Goal: Task Accomplishment & Management: Complete application form

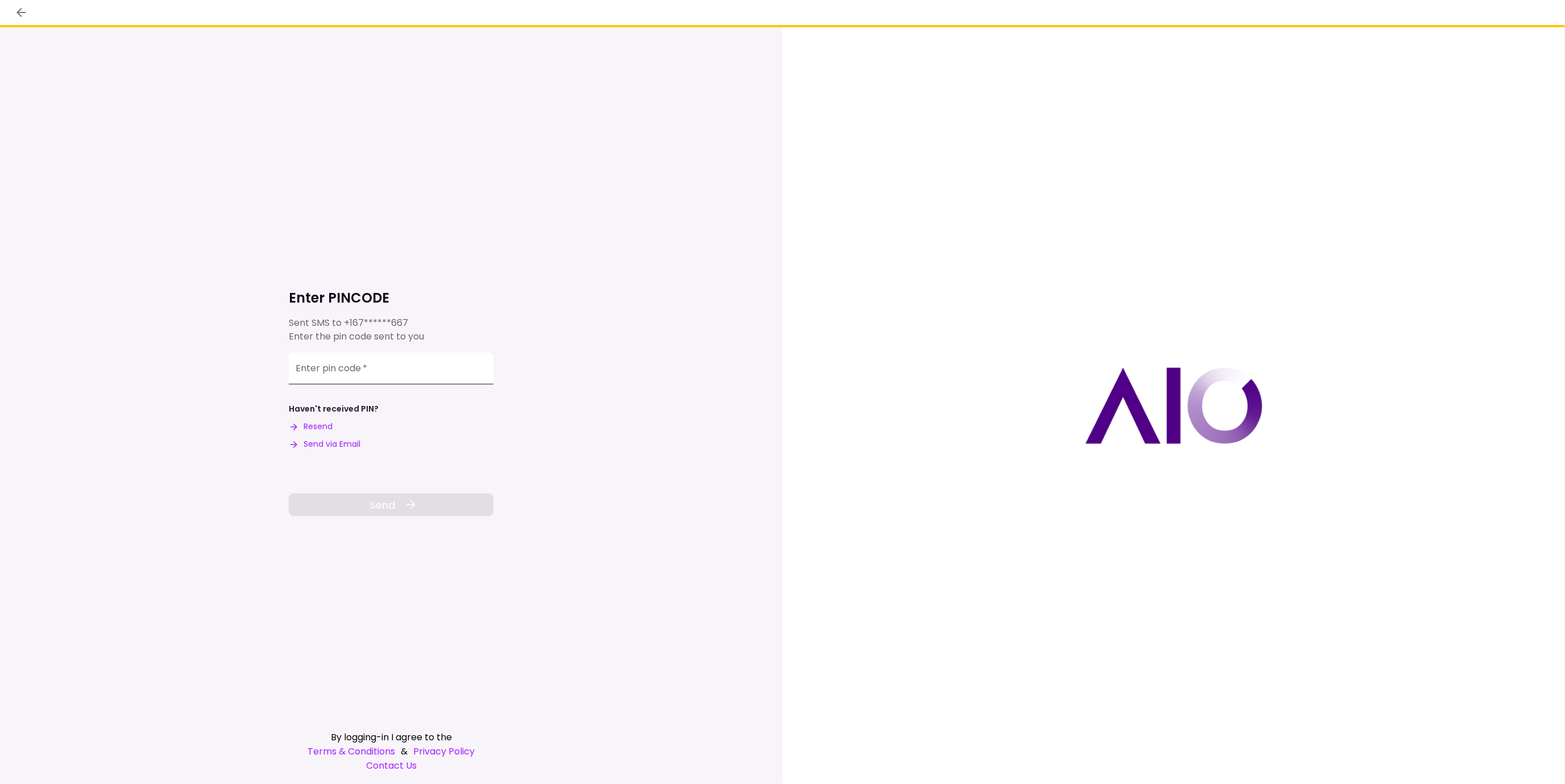
click at [376, 369] on input "Enter pin code   *" at bounding box center [391, 369] width 205 height 32
type input "******"
click at [425, 506] on button "Send" at bounding box center [391, 505] width 205 height 23
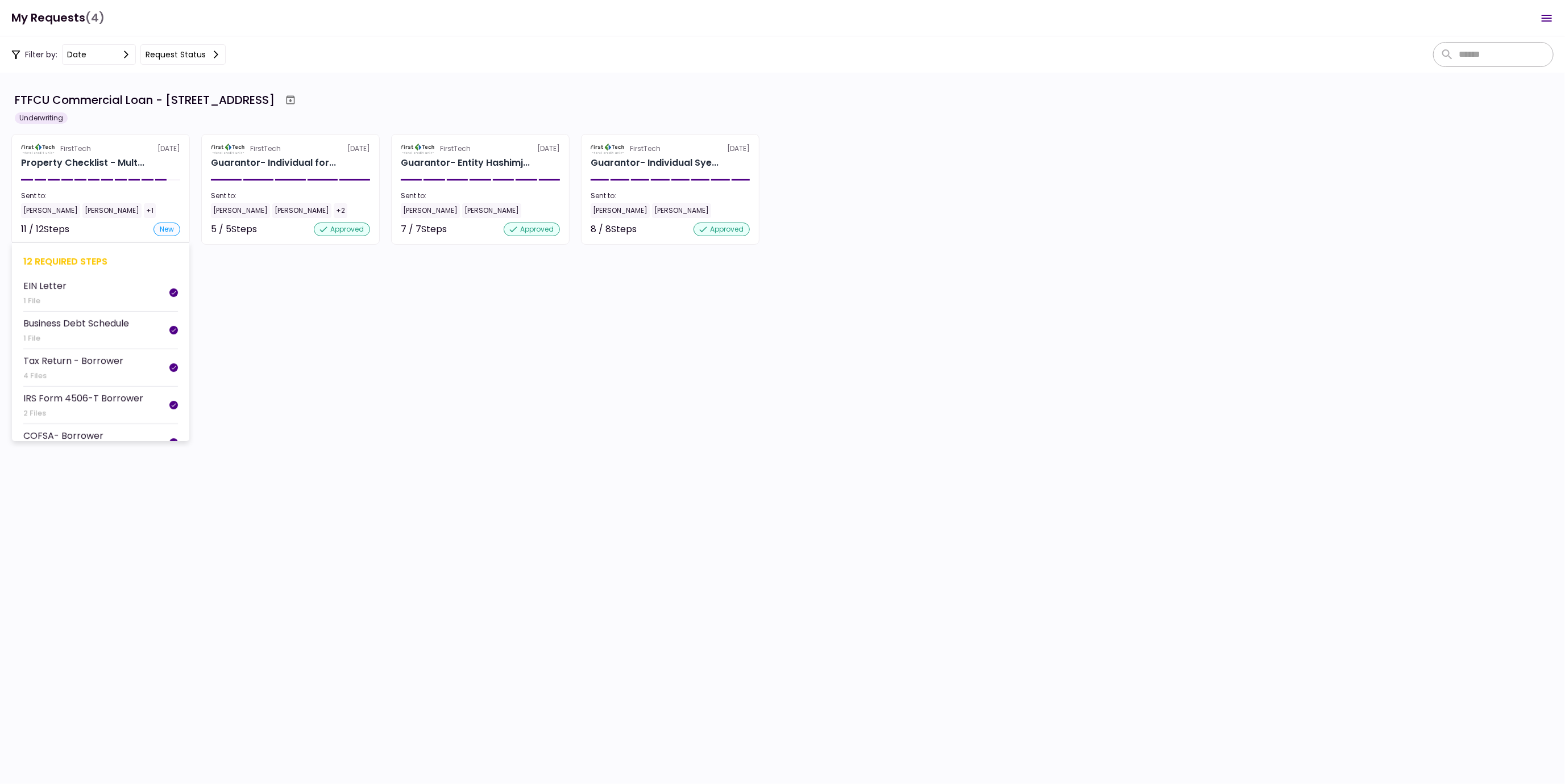
click at [86, 211] on div "[PERSON_NAME]" at bounding box center [112, 210] width 59 height 14
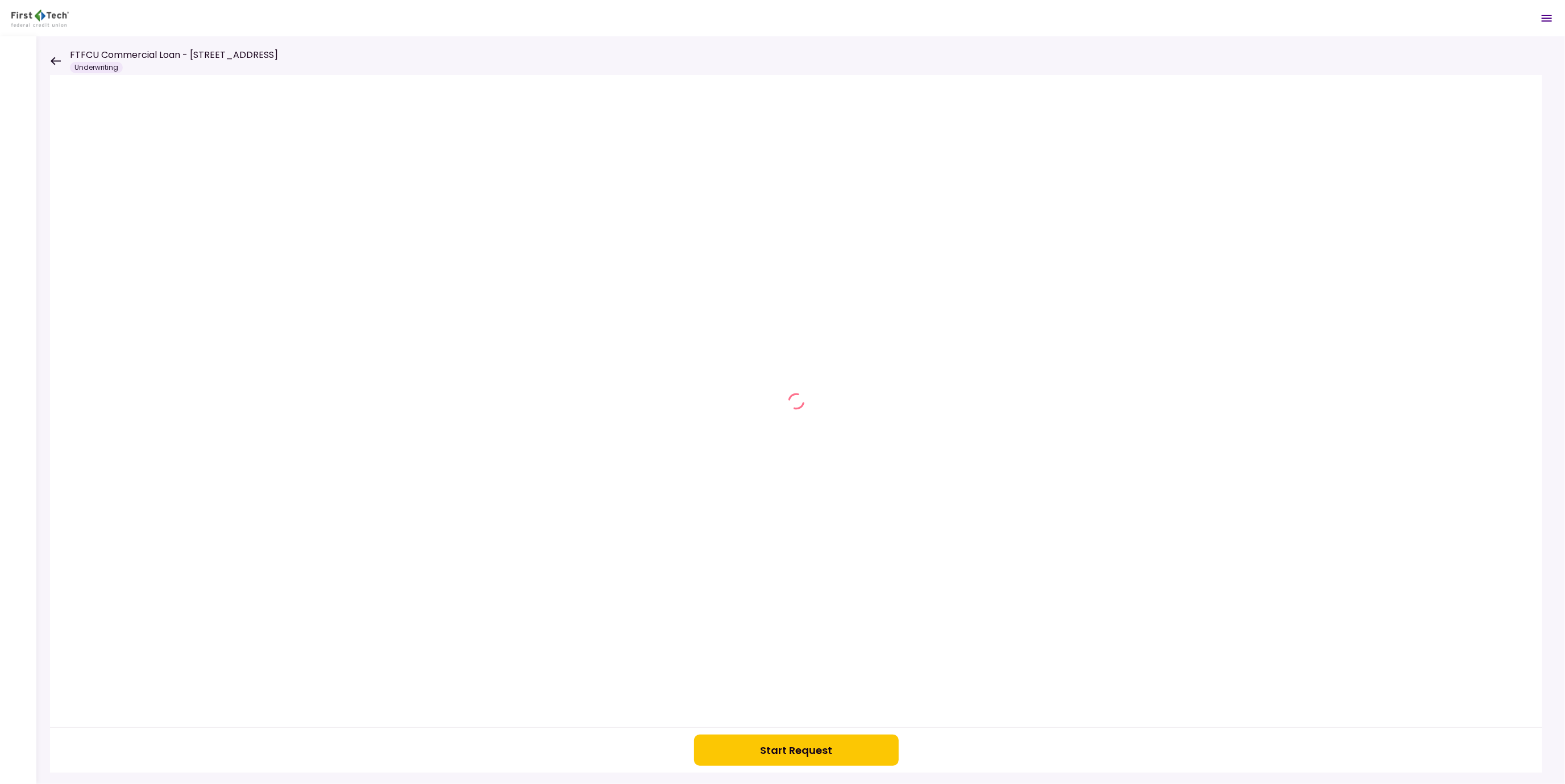
click at [55, 59] on icon at bounding box center [55, 60] width 11 height 9
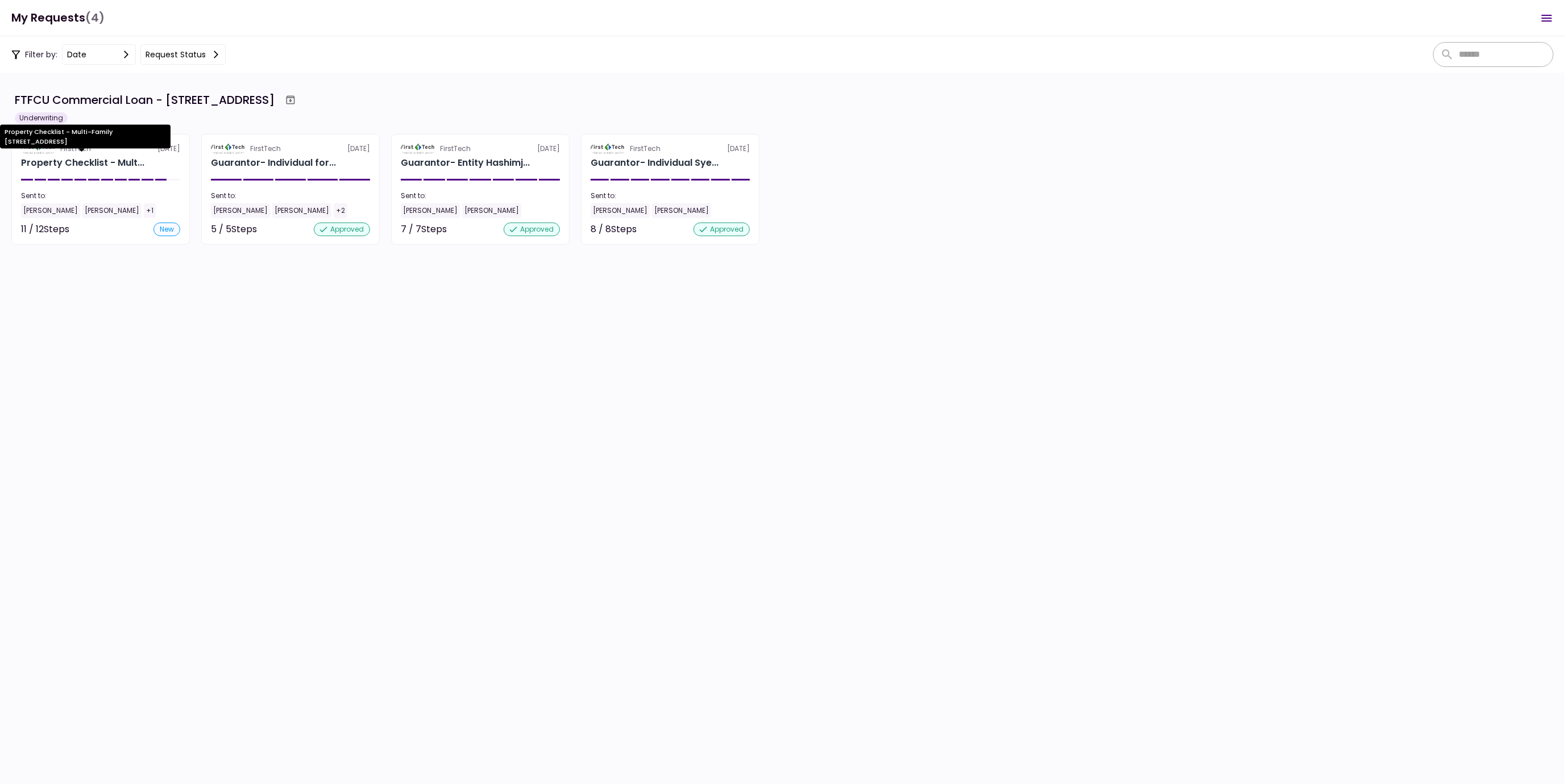
click at [56, 162] on div "Property Checklist - Mult..." at bounding box center [82, 163] width 124 height 13
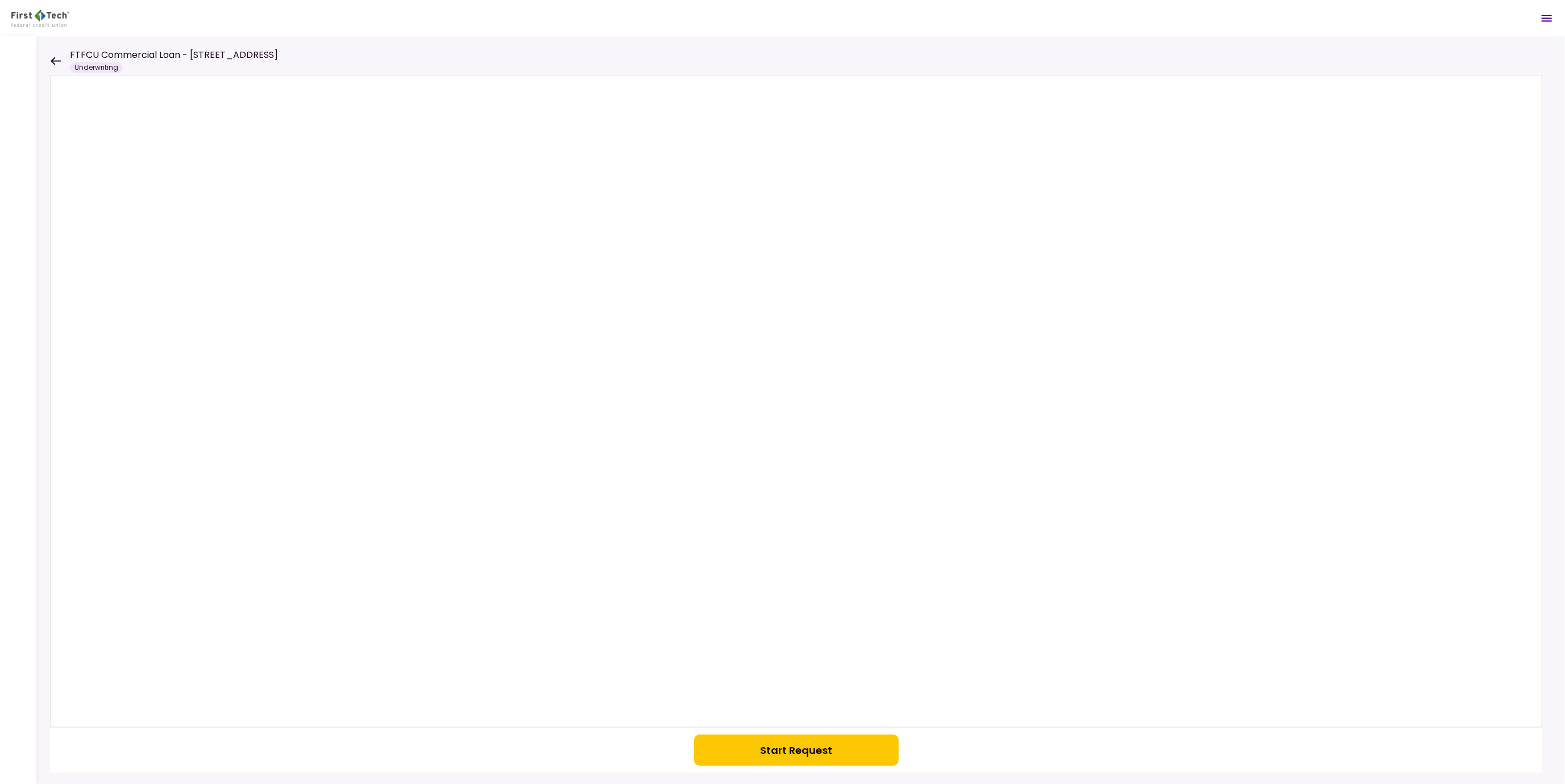
click at [55, 56] on icon at bounding box center [55, 60] width 11 height 9
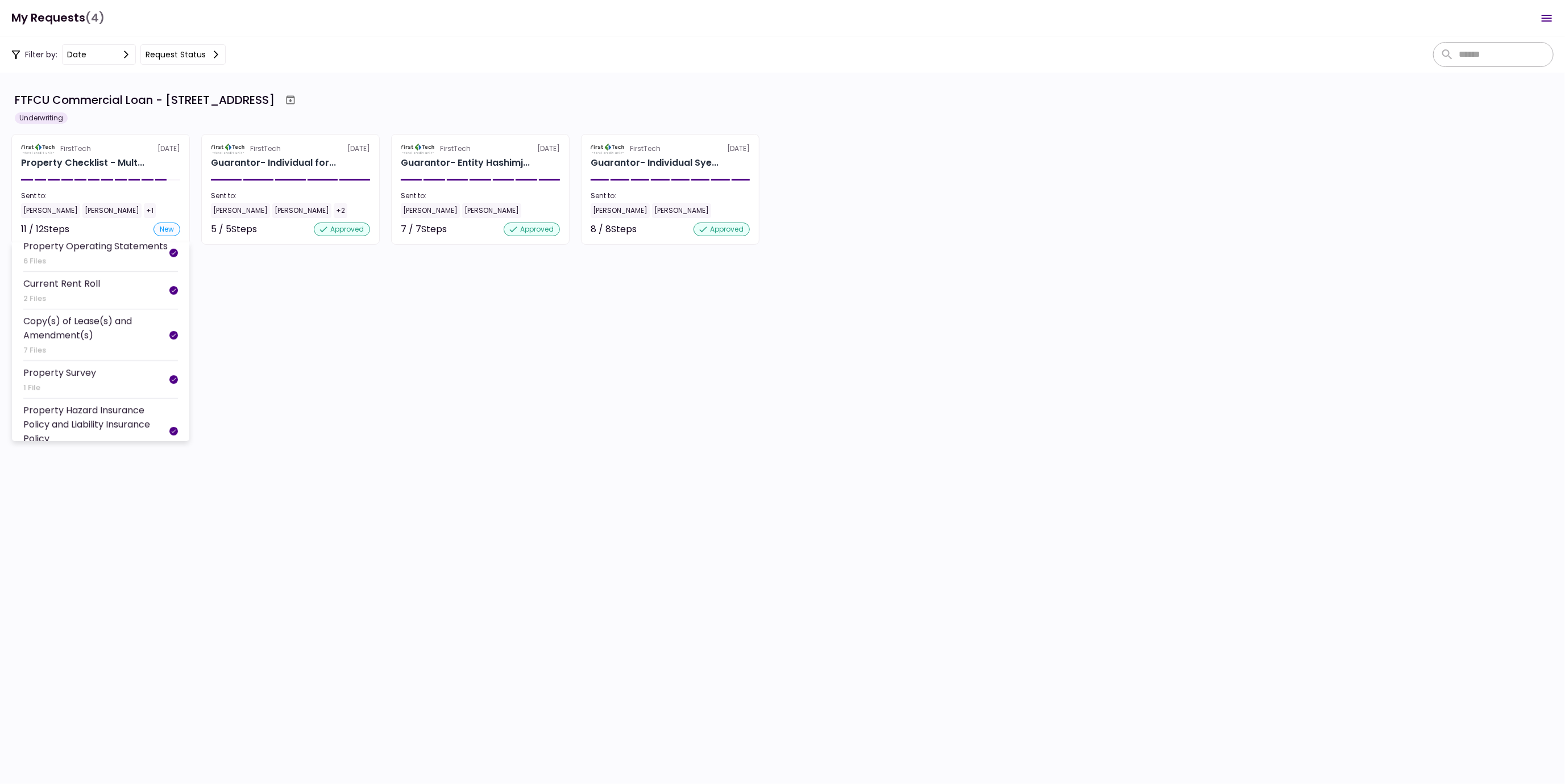
scroll to position [306, 0]
click at [80, 428] on div "Current Rent Roll No Files" at bounding box center [61, 441] width 77 height 28
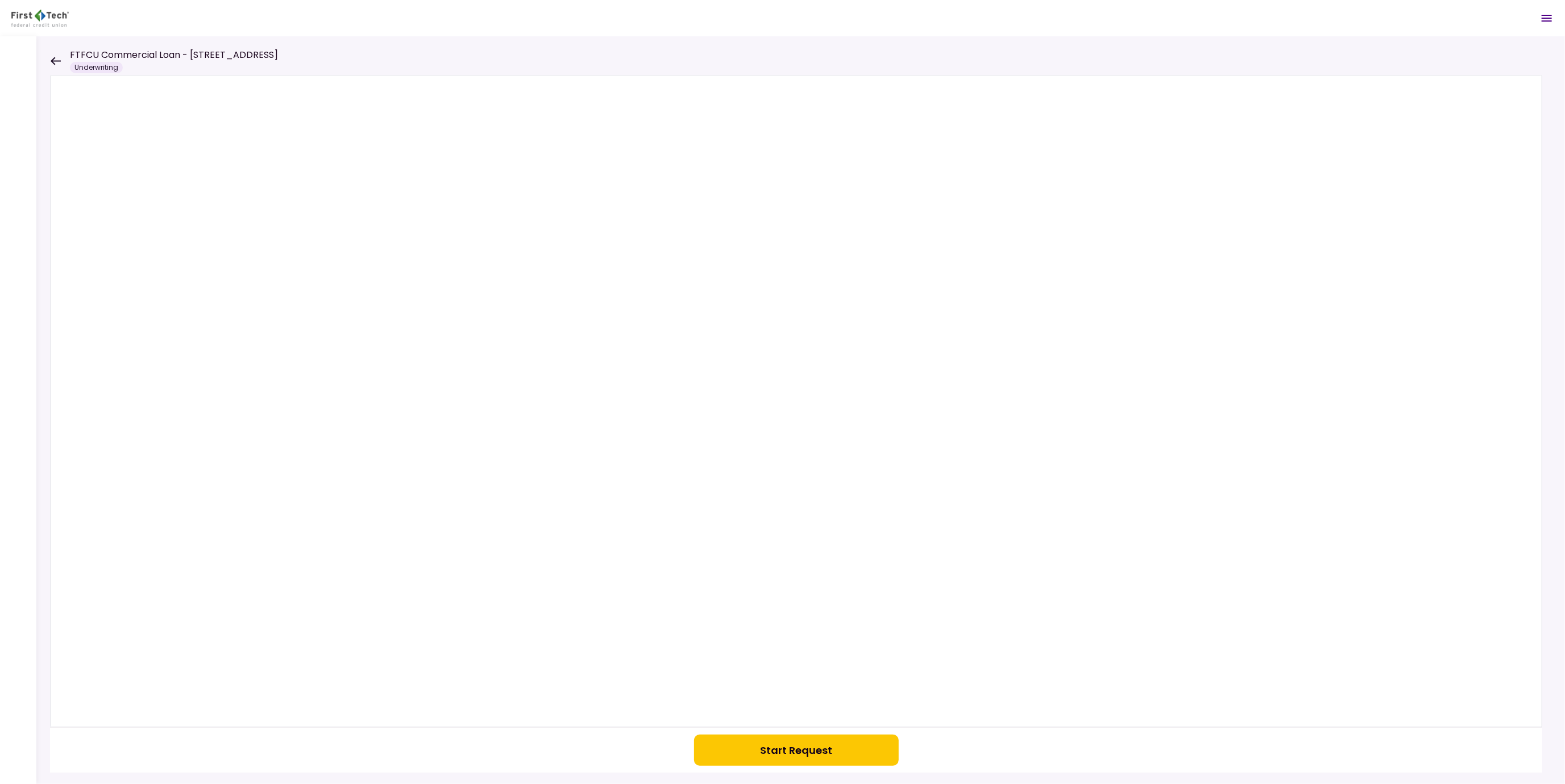
click at [51, 58] on icon at bounding box center [55, 60] width 11 height 9
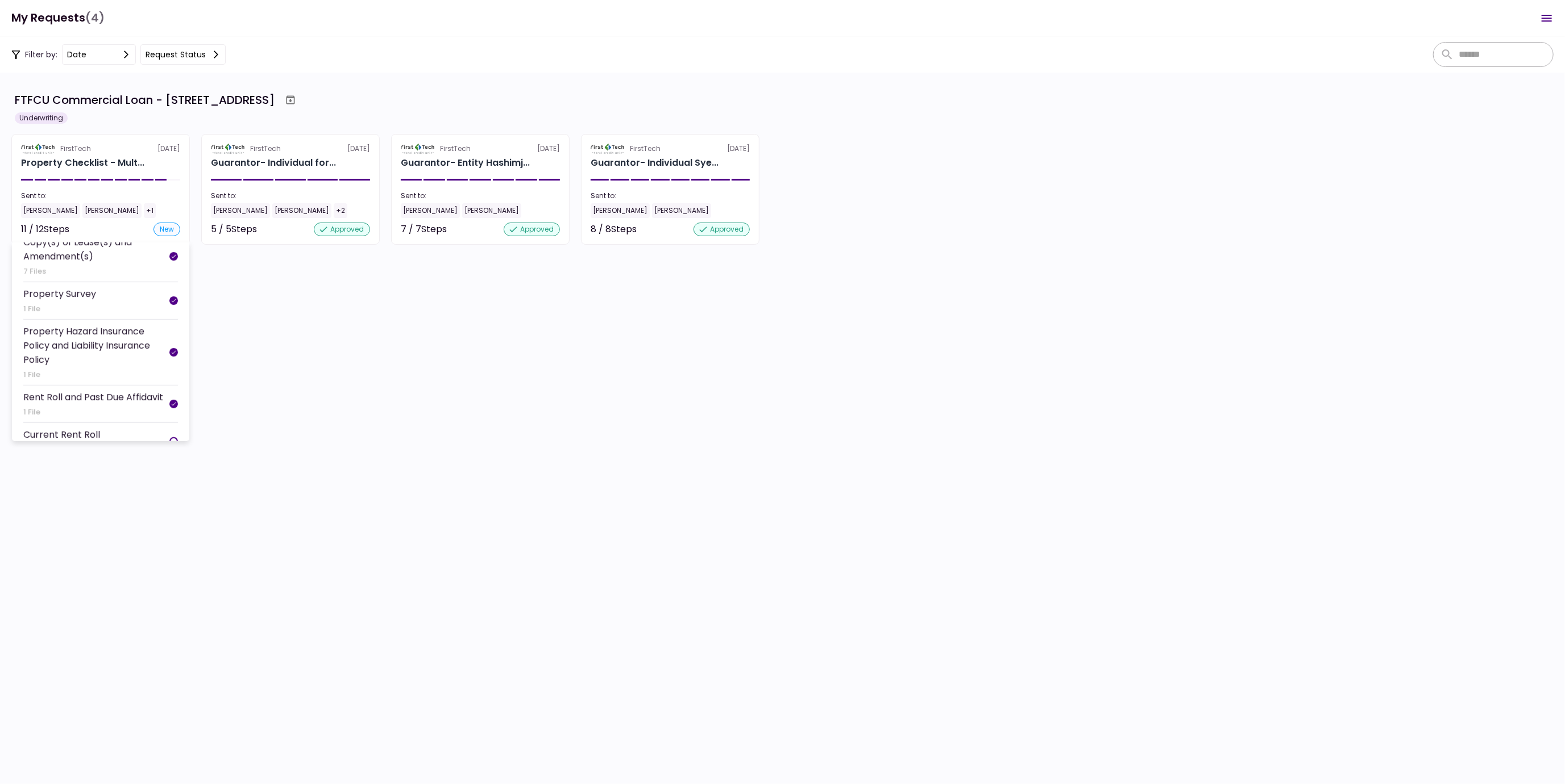
scroll to position [306, 0]
click at [118, 213] on div "[PERSON_NAME]" at bounding box center [112, 210] width 59 height 14
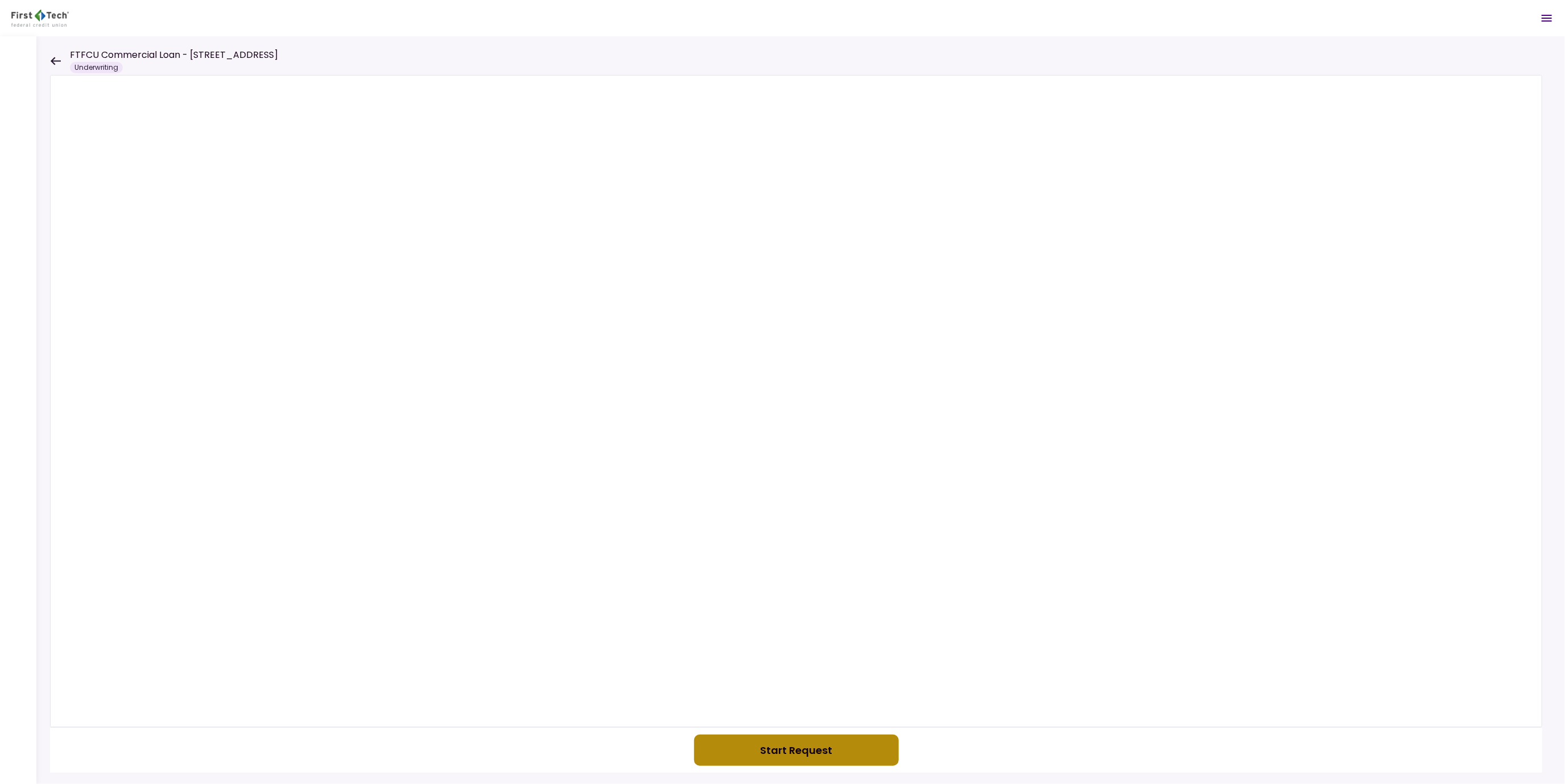
click at [795, 748] on button "Start Request" at bounding box center [797, 750] width 205 height 32
click at [58, 59] on icon at bounding box center [55, 60] width 11 height 9
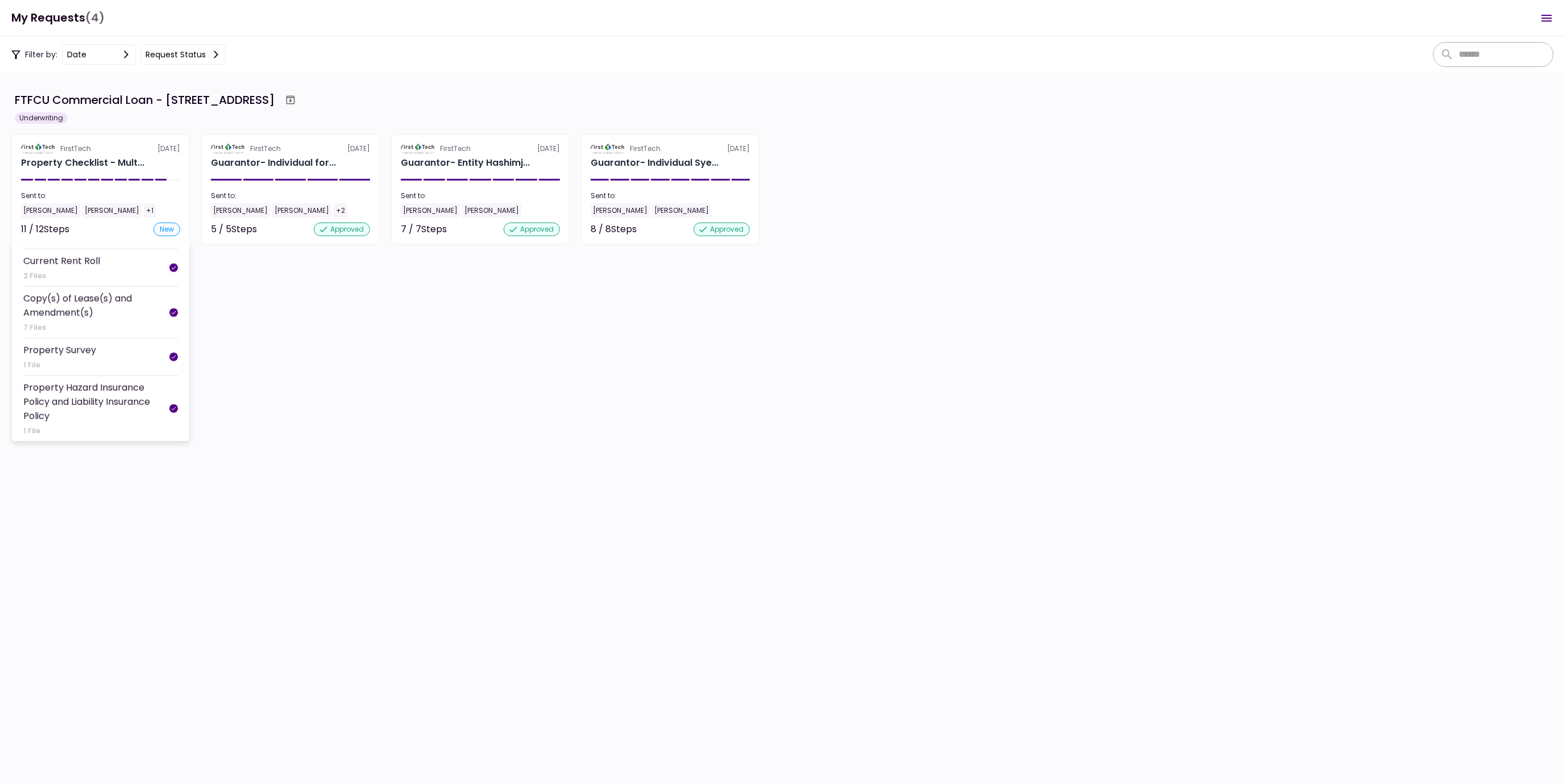
scroll to position [302, 0]
click at [170, 440] on div at bounding box center [173, 444] width 9 height 9
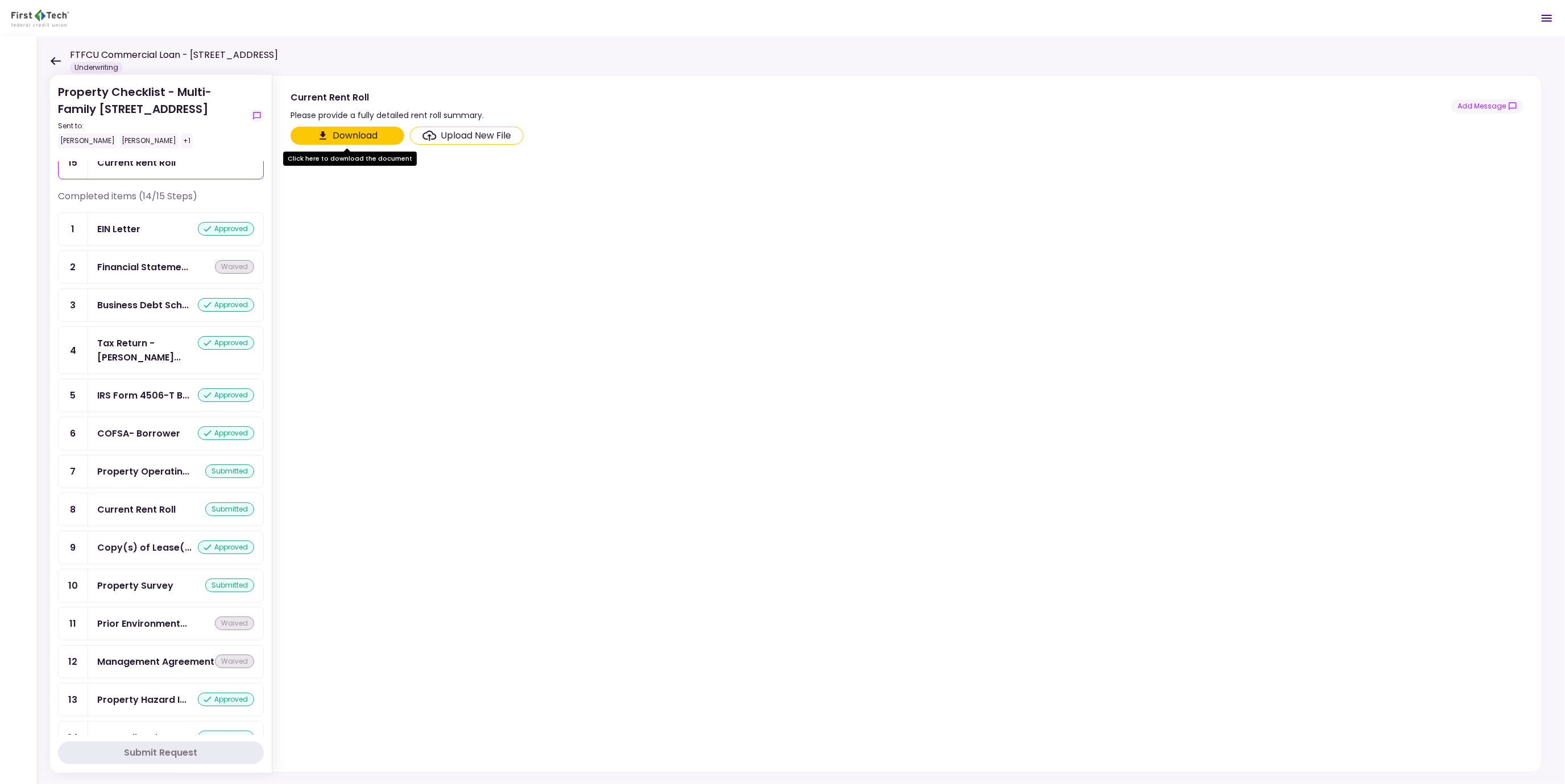
scroll to position [54, 0]
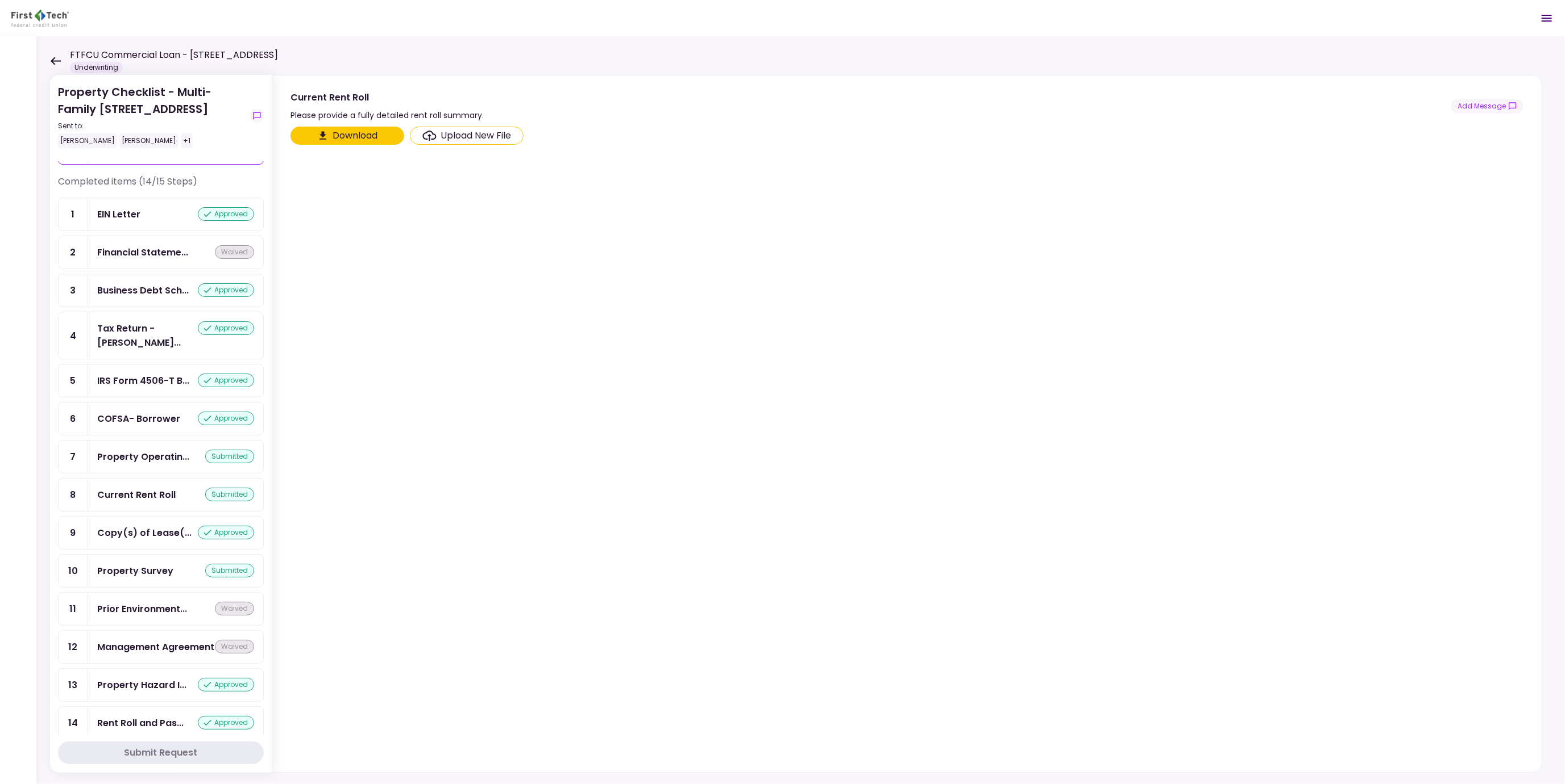
click at [479, 133] on div "Upload New File" at bounding box center [476, 136] width 71 height 13
click at [0, 0] on input "Upload New File" at bounding box center [0, 0] width 0 height 0
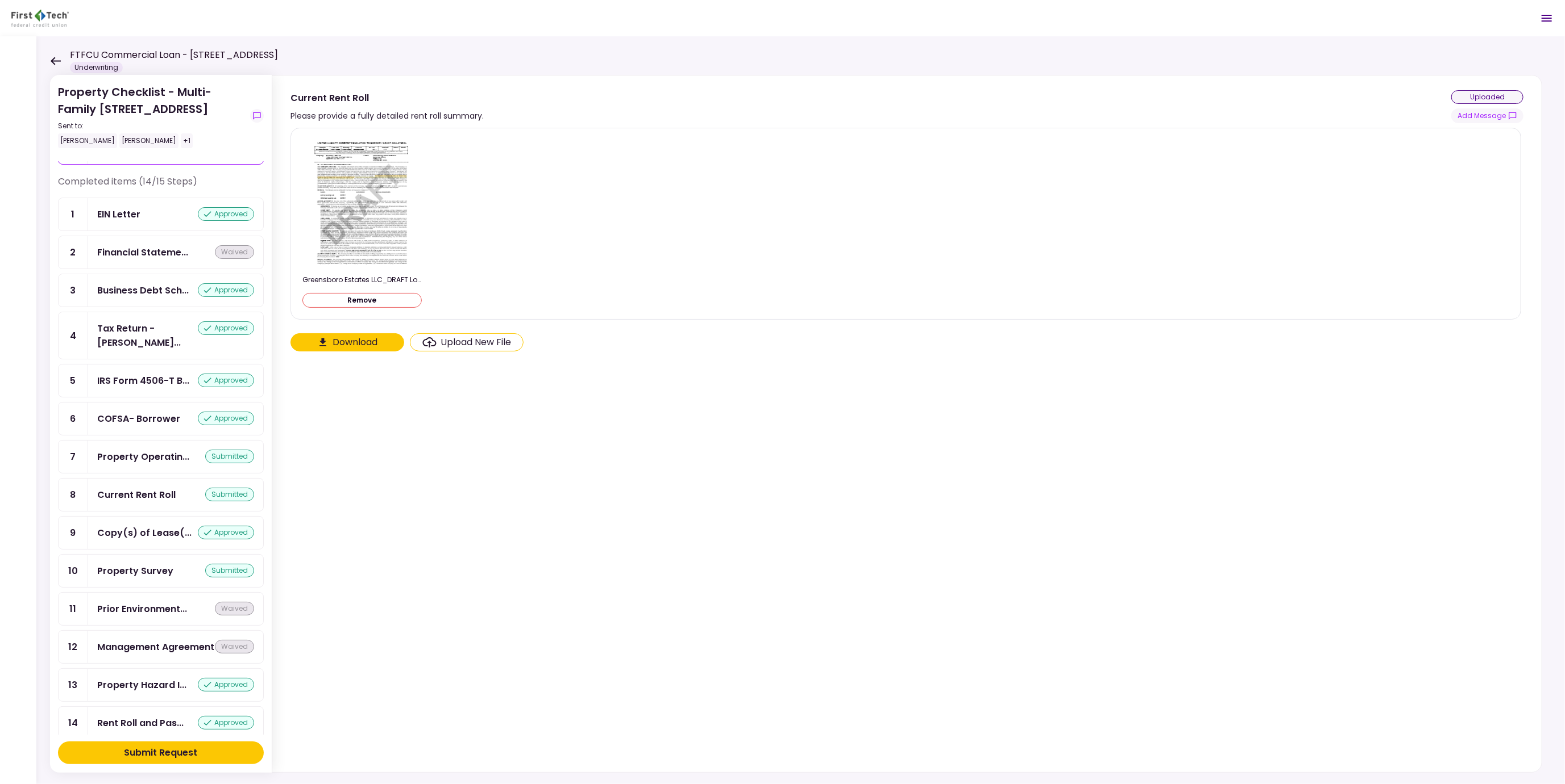
click at [478, 341] on div "Upload New File" at bounding box center [476, 343] width 71 height 13
click at [0, 0] on input "Upload New File" at bounding box center [0, 0] width 0 height 0
click at [193, 752] on div "Submit Request" at bounding box center [161, 753] width 74 height 13
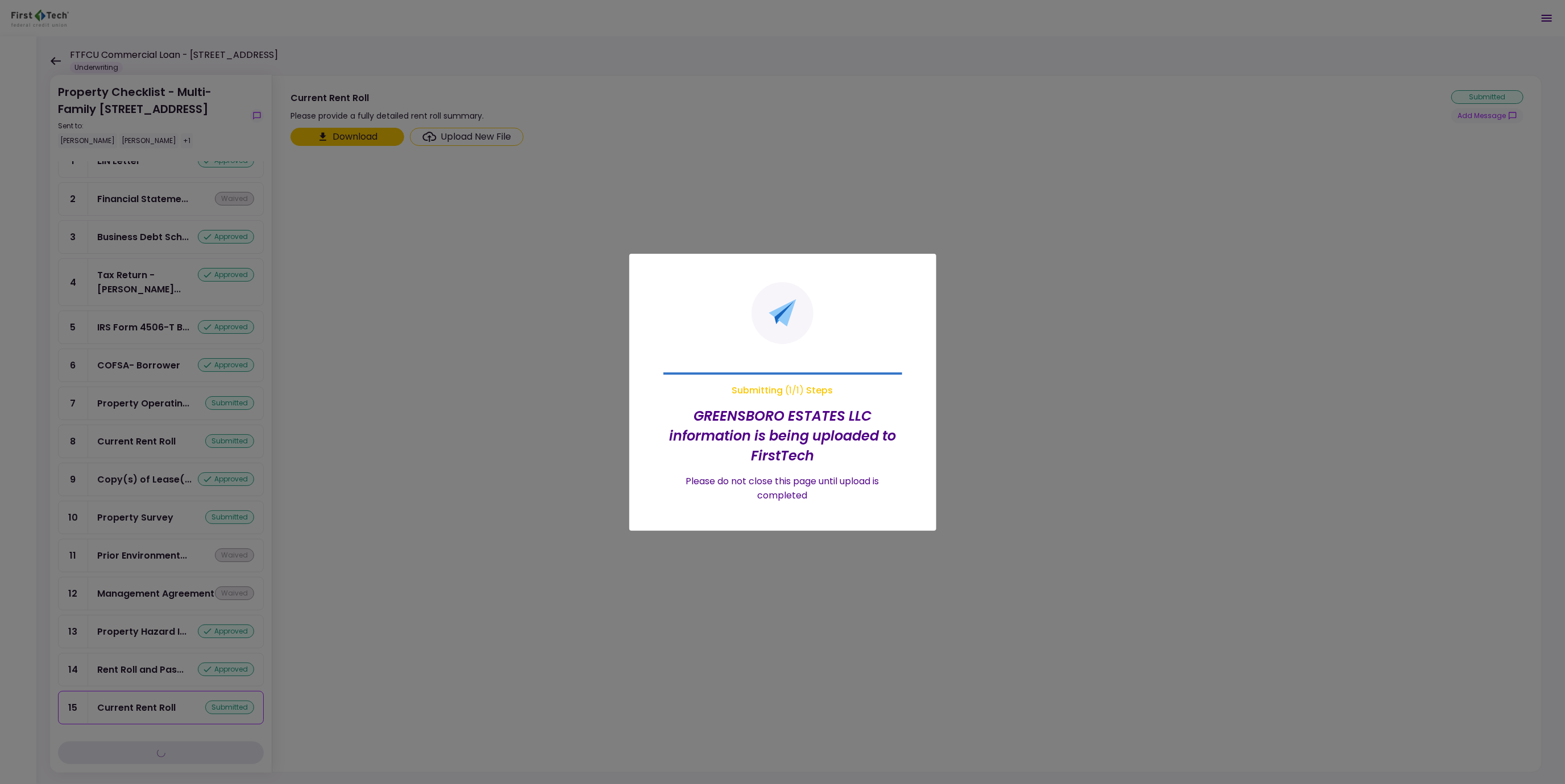
scroll to position [0, 0]
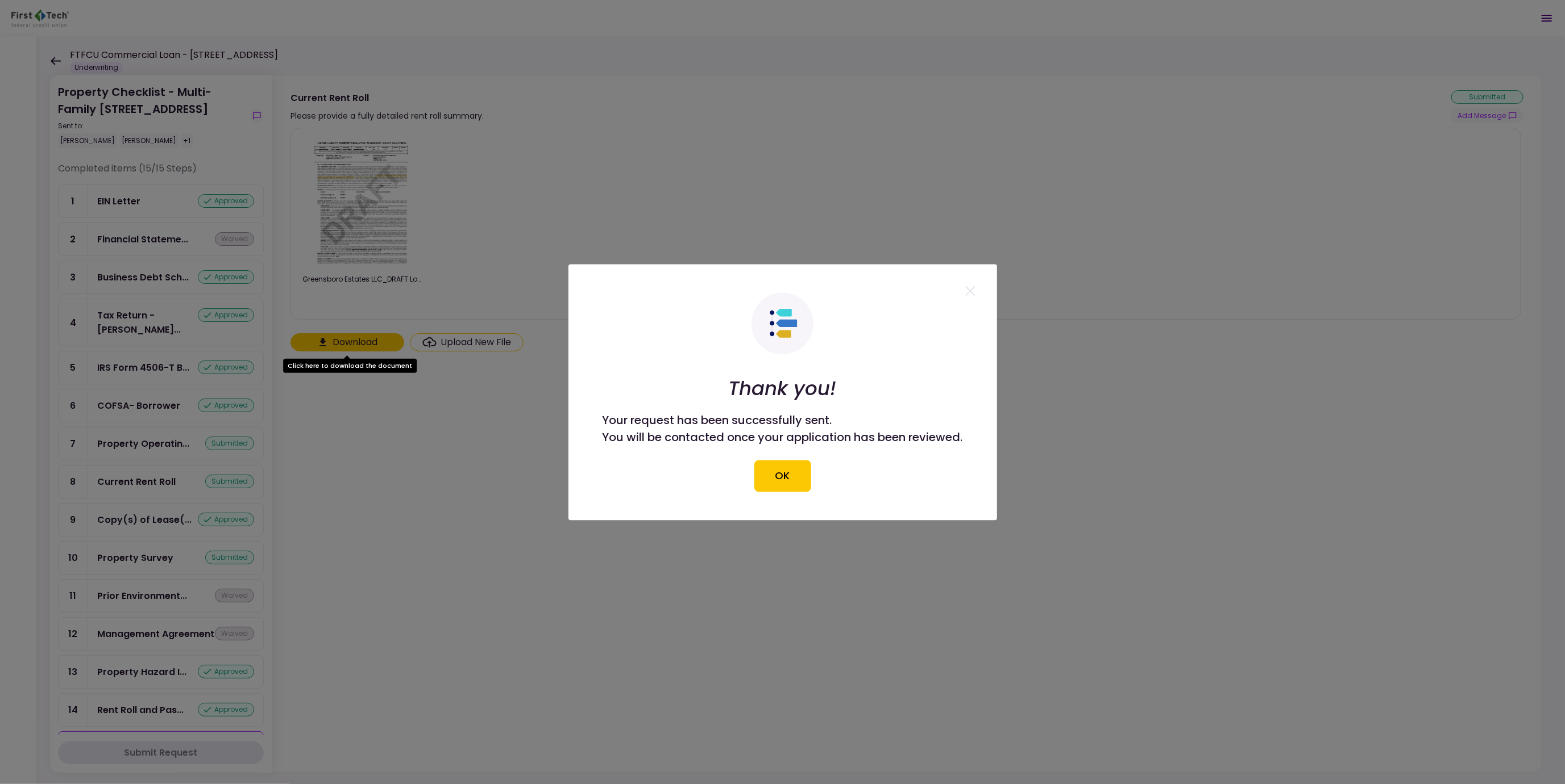
click at [828, 480] on div "Thank you! Your request has been successfully sent. You will be contacted once …" at bounding box center [782, 392] width 360 height 199
click at [776, 473] on button "OK" at bounding box center [782, 476] width 57 height 32
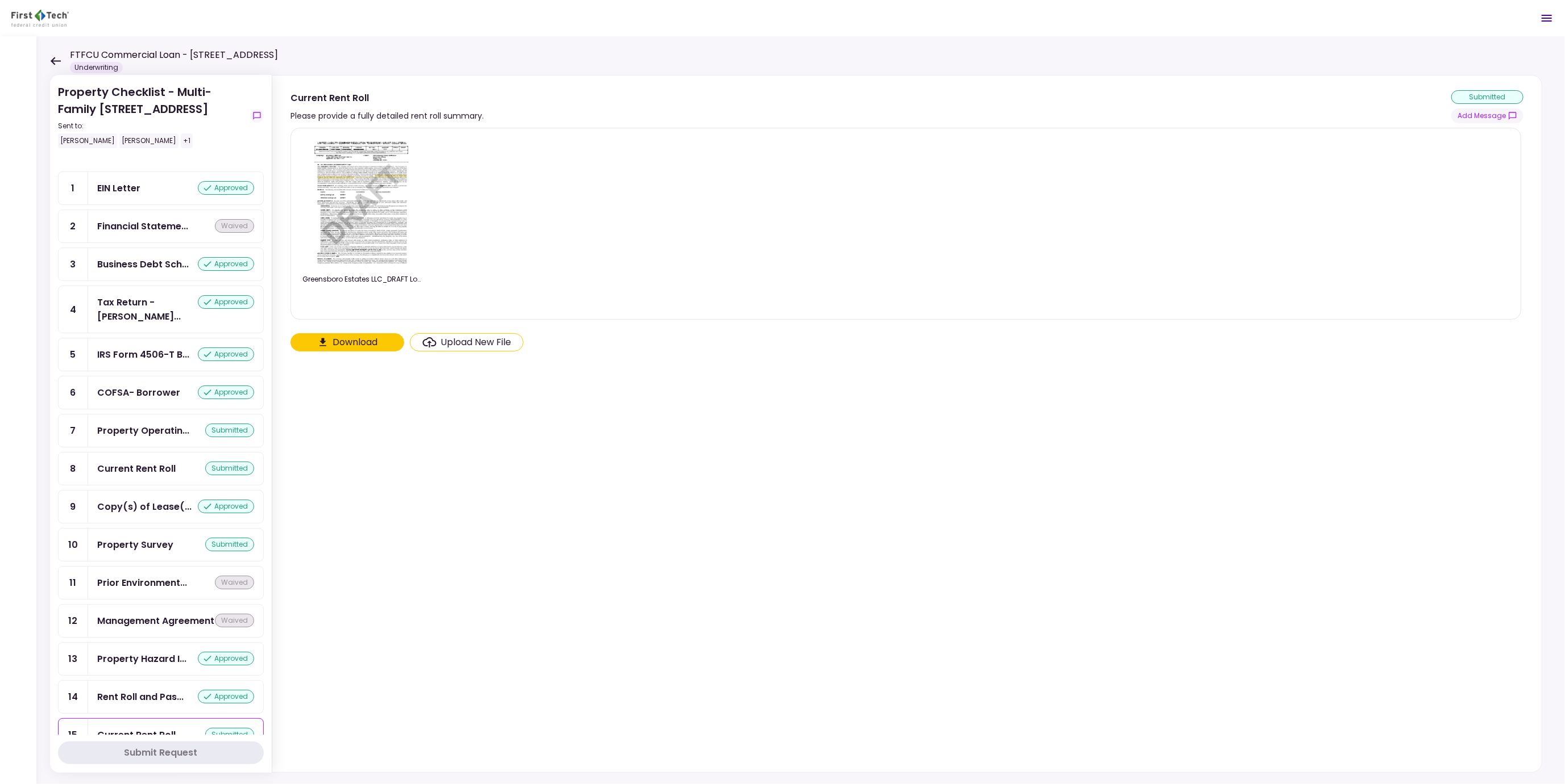
scroll to position [26, 0]
